Goal: Task Accomplishment & Management: Complete application form

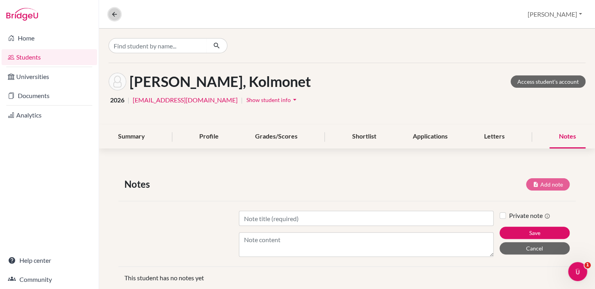
click at [112, 15] on icon at bounding box center [114, 14] width 7 height 7
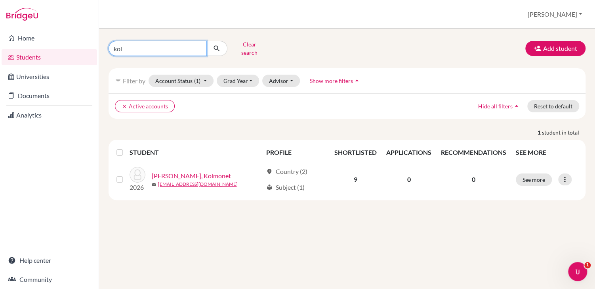
click at [118, 48] on input "kol" at bounding box center [158, 48] width 98 height 15
type input "tevy"
click button "submit" at bounding box center [216, 48] width 21 height 15
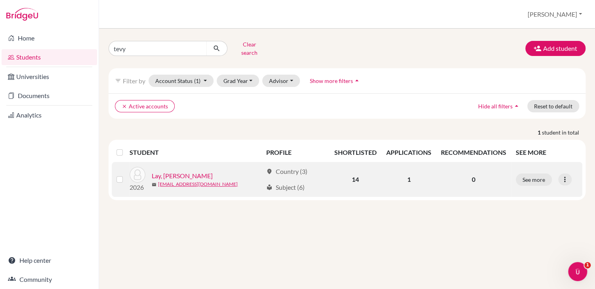
click at [176, 171] on link "Lay, [PERSON_NAME]" at bounding box center [182, 176] width 61 height 10
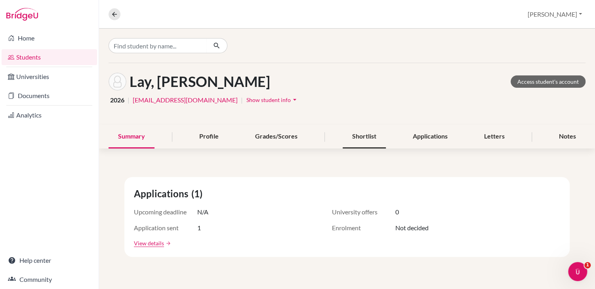
click at [376, 133] on div "Shortlist" at bounding box center [364, 136] width 43 height 23
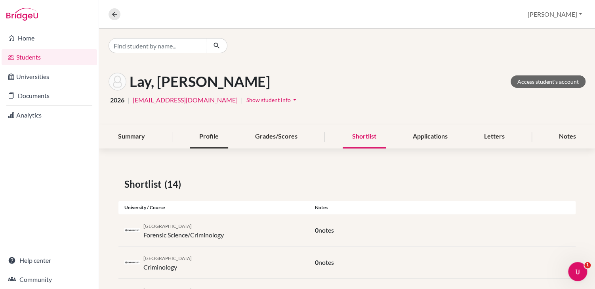
click at [206, 138] on div "Profile" at bounding box center [209, 136] width 38 height 23
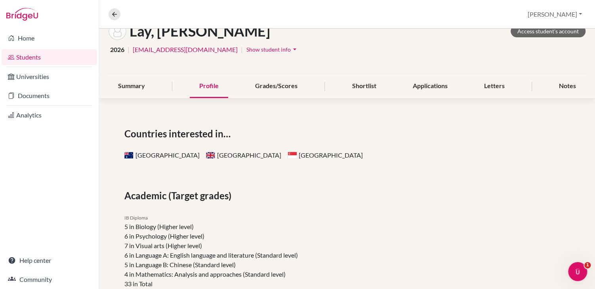
scroll to position [19, 0]
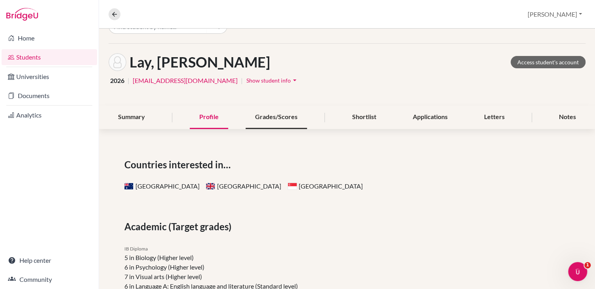
click at [287, 120] on div "Grades/Scores" at bounding box center [276, 116] width 61 height 23
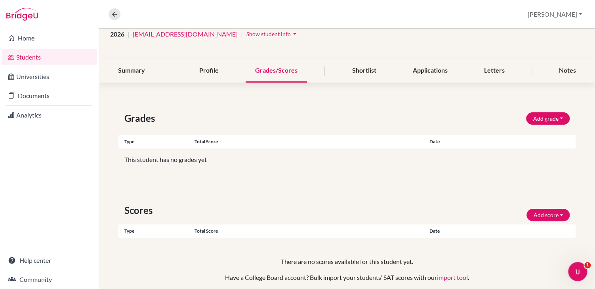
scroll to position [51, 0]
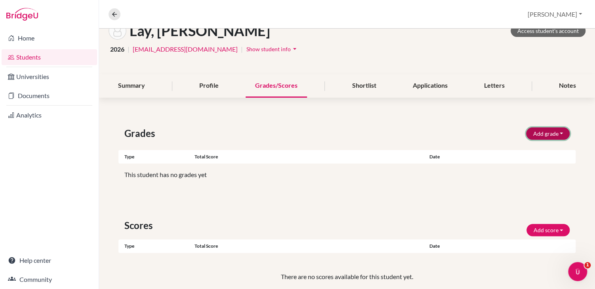
click at [554, 133] on button "Add grade" at bounding box center [548, 133] width 44 height 12
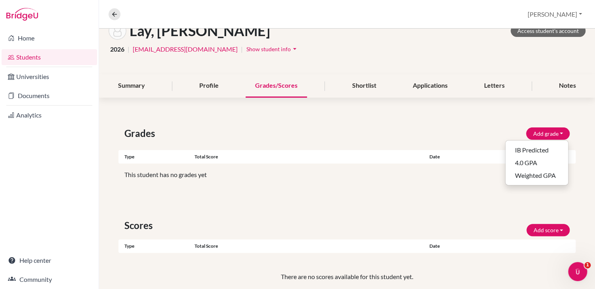
click at [463, 49] on div "2026 | [EMAIL_ADDRESS][DOMAIN_NAME] | Show student info arrow_drop_down" at bounding box center [347, 49] width 477 height 12
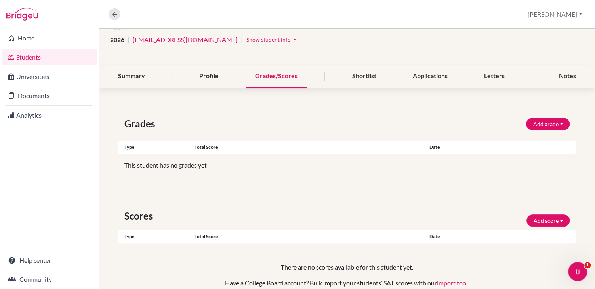
scroll to position [0, 0]
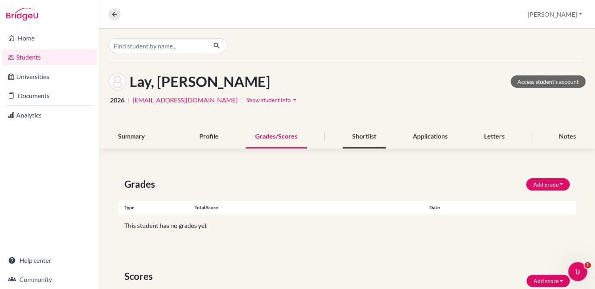
click at [361, 134] on div "Shortlist" at bounding box center [364, 136] width 43 height 23
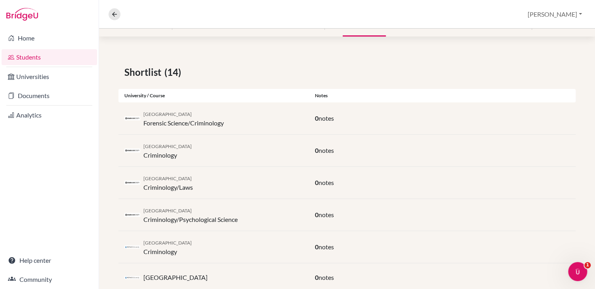
scroll to position [113, 0]
click at [170, 124] on div "Deakin University Forensic Science/Criminology" at bounding box center [183, 117] width 80 height 19
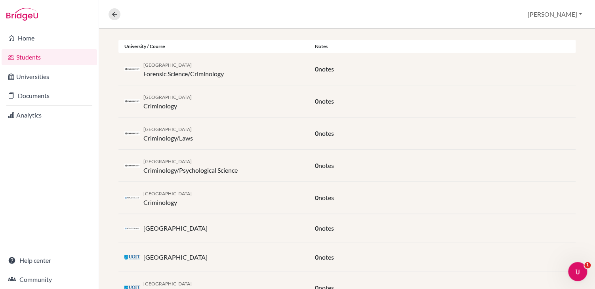
scroll to position [162, 0]
click at [113, 16] on icon at bounding box center [114, 14] width 7 height 7
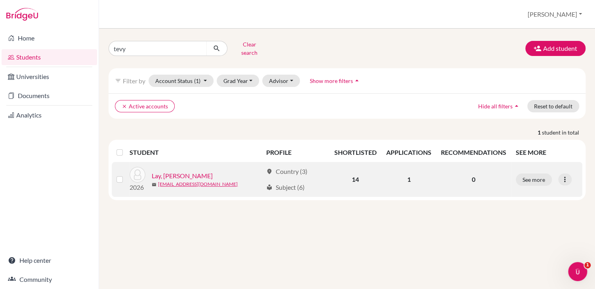
click at [177, 171] on link "Lay, [PERSON_NAME]" at bounding box center [182, 176] width 61 height 10
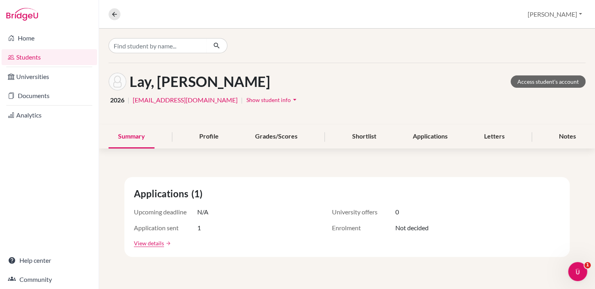
scroll to position [10, 0]
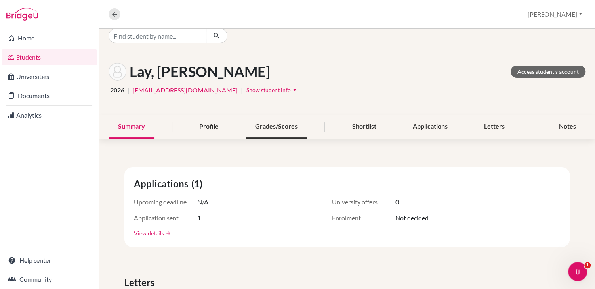
click at [261, 126] on div "Grades/Scores" at bounding box center [276, 126] width 61 height 23
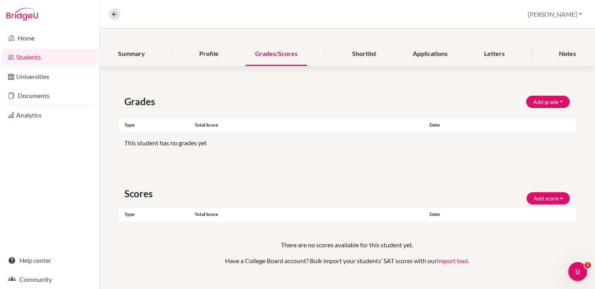
scroll to position [96, 0]
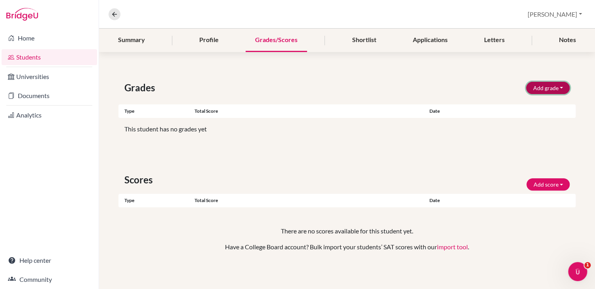
click at [543, 87] on button "Add grade" at bounding box center [548, 88] width 44 height 12
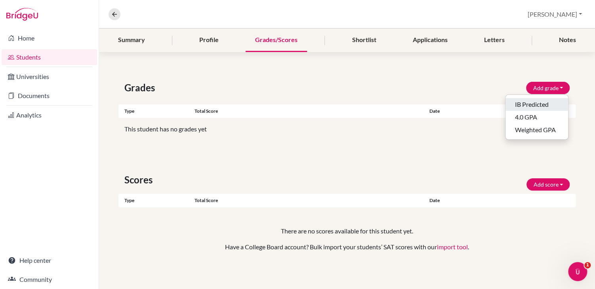
click at [532, 101] on button "IB Predicted" at bounding box center [537, 104] width 63 height 13
select select "HL"
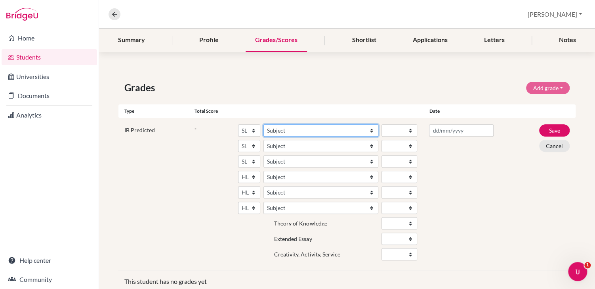
click at [316, 131] on select "Subject Albanian Literature A Amharic Literature A Arabic ab Initio Arabic B Ar…" at bounding box center [321, 130] width 115 height 12
select select "70"
click at [396, 130] on select "1 2 3 4 5 6 7" at bounding box center [400, 130] width 36 height 12
select select "6"
click at [296, 147] on select "Subject Albanian Literature A Amharic Literature A Arabic ab Initio Arabic B Ar…" at bounding box center [321, 146] width 115 height 12
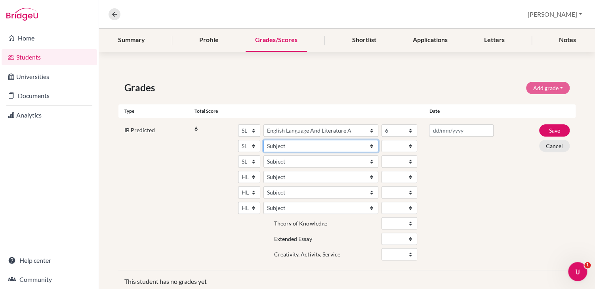
select select "31"
click at [396, 145] on select "1 2 3 4 5 6 7" at bounding box center [400, 146] width 36 height 12
select select "2"
click at [288, 160] on select "Subject Albanian Literature A Amharic Literature A Arabic ab Initio Arabic B Ar…" at bounding box center [321, 161] width 115 height 12
select select "190"
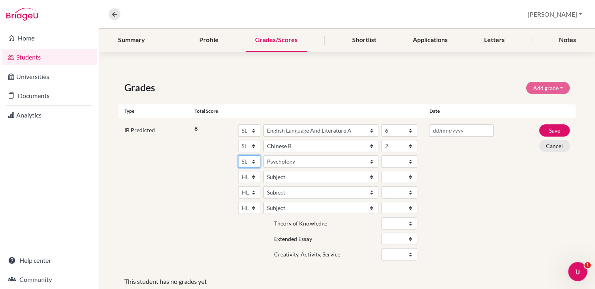
click at [252, 161] on select "SL HL" at bounding box center [249, 161] width 22 height 12
select select "HL"
select select "Subject"
click at [401, 159] on select "1 2 3 4 5 6 7" at bounding box center [400, 161] width 36 height 12
select select "6"
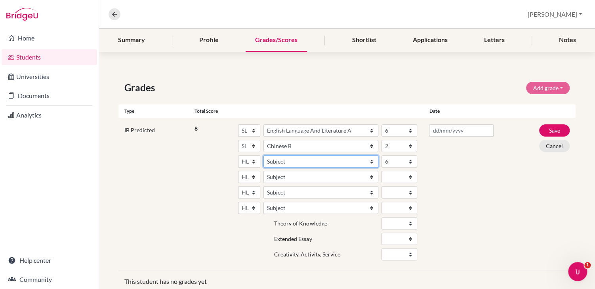
click at [274, 163] on select "Subject Albanian Literature A Amharic Literature A Arabic B Arabic Language And…" at bounding box center [321, 161] width 115 height 12
select select "191"
click at [277, 174] on select "Subject Albanian Literature A Amharic Literature A Arabic B Arabic Language And…" at bounding box center [321, 176] width 115 height 12
select select "17"
click at [393, 176] on select "1 2 3 4 5 6 7" at bounding box center [400, 176] width 36 height 12
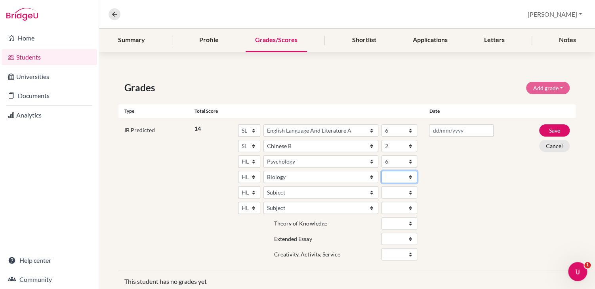
select select "5"
click at [470, 201] on div at bounding box center [461, 193] width 76 height 139
click at [291, 190] on select "Subject Albanian Literature A Amharic Literature A Arabic B Arabic Language And…" at bounding box center [321, 192] width 115 height 12
select select "246"
click at [389, 191] on select "1 2 3 4 5 6 7" at bounding box center [400, 192] width 36 height 12
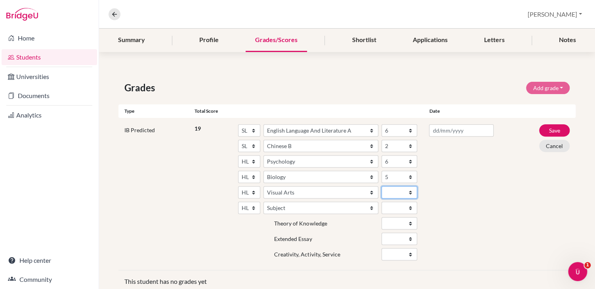
select select "5"
click at [252, 206] on select "SL HL" at bounding box center [249, 207] width 22 height 12
select select "SL"
click at [283, 207] on select "Subject Albanian Literature A Amharic Literature A Arabic ab Initio Arabic B Ar…" at bounding box center [321, 207] width 115 height 12
select select "161"
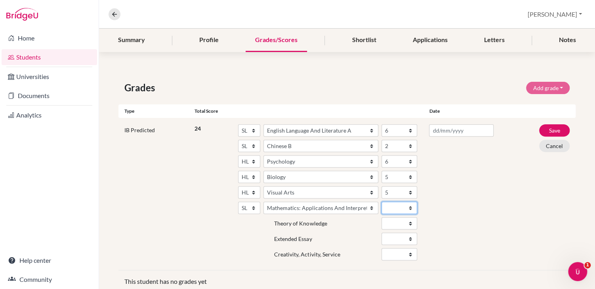
click at [394, 206] on select "1 2 3 4 5 6 7" at bounding box center [400, 207] width 36 height 12
select select "3"
click at [487, 206] on div at bounding box center [461, 193] width 76 height 139
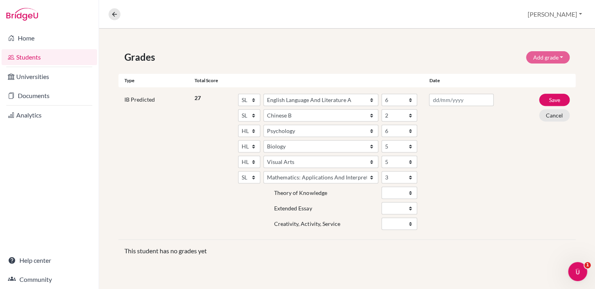
scroll to position [139, 0]
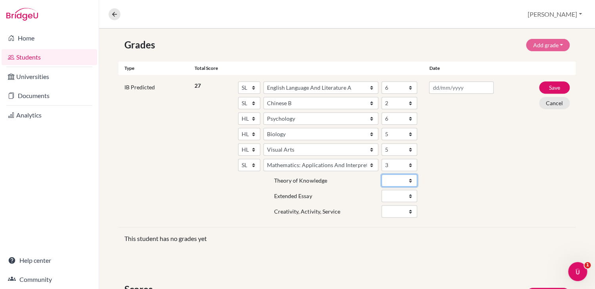
click at [410, 178] on select "A B C D E" at bounding box center [400, 180] width 36 height 12
click at [553, 86] on button "Save" at bounding box center [554, 87] width 31 height 12
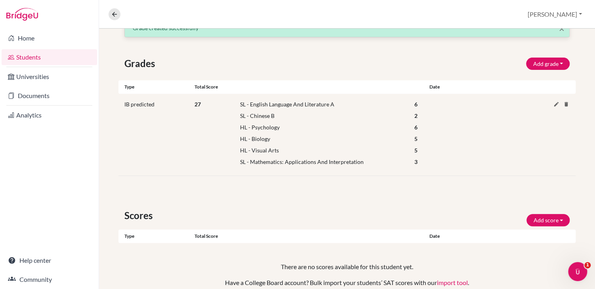
scroll to position [0, 0]
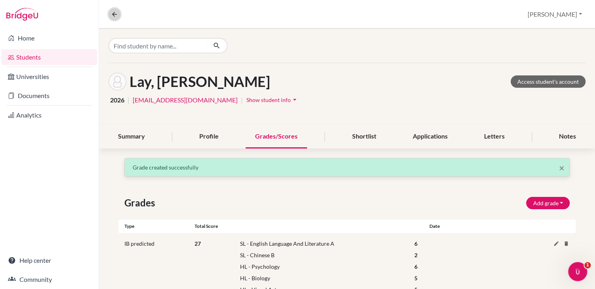
click at [116, 14] on icon at bounding box center [114, 14] width 7 height 7
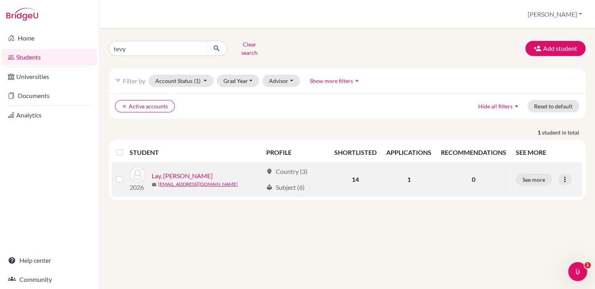
click at [175, 171] on link "Lay, [PERSON_NAME]" at bounding box center [182, 176] width 61 height 10
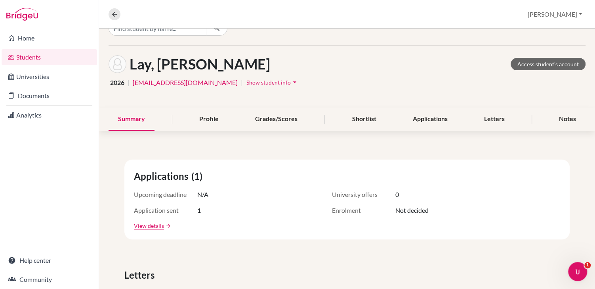
scroll to position [35, 0]
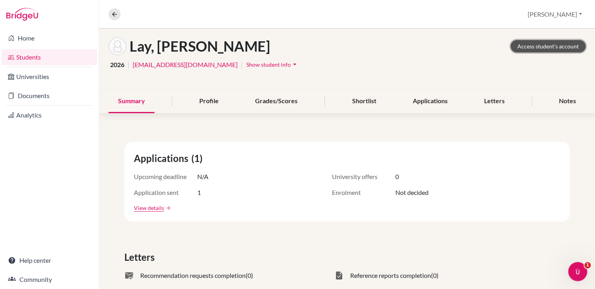
click at [542, 46] on link "Access student's account" at bounding box center [548, 46] width 75 height 12
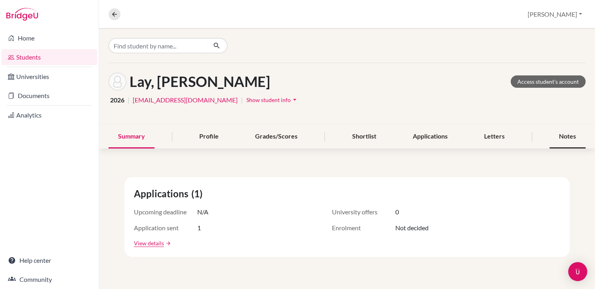
click at [564, 134] on div "Notes" at bounding box center [568, 136] width 36 height 23
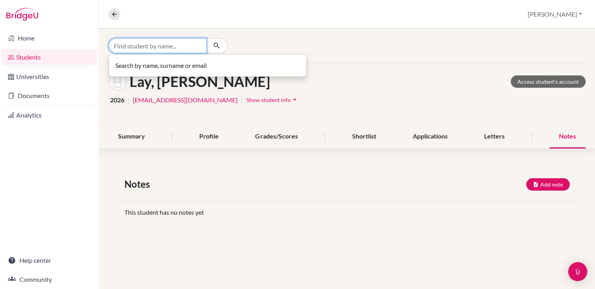
click at [153, 46] on input "Find student by name..." at bounding box center [158, 45] width 98 height 15
type input "[PERSON_NAME]"
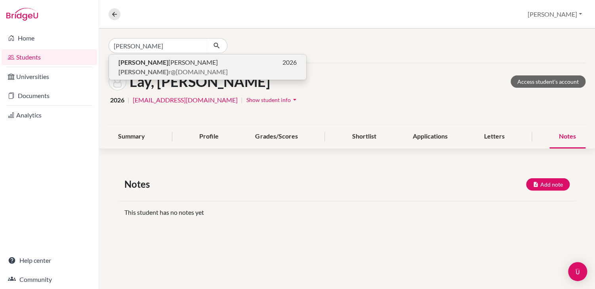
click at [136, 64] on span "[PERSON_NAME]" at bounding box center [168, 62] width 99 height 10
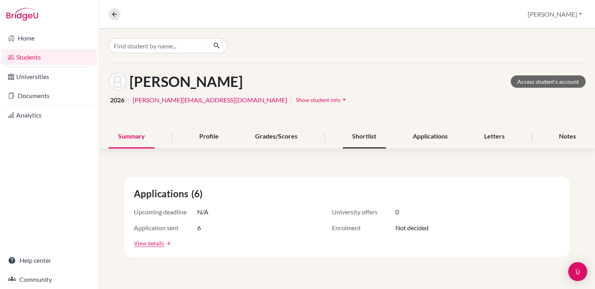
click at [371, 136] on div "Shortlist" at bounding box center [364, 136] width 43 height 23
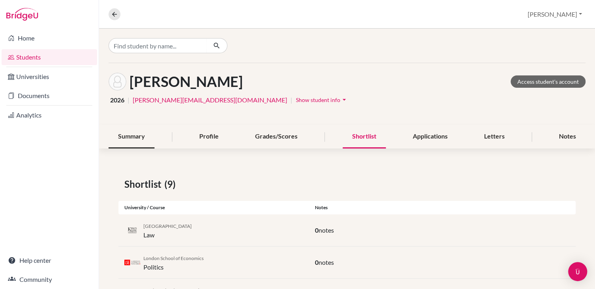
click at [138, 139] on div "Summary" at bounding box center [132, 136] width 46 height 23
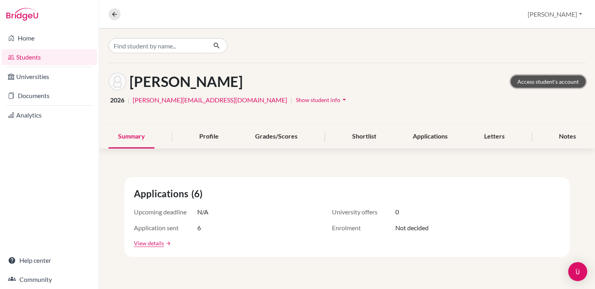
click at [545, 82] on link "Access student's account" at bounding box center [548, 81] width 75 height 12
